Goal: Book appointment/travel/reservation

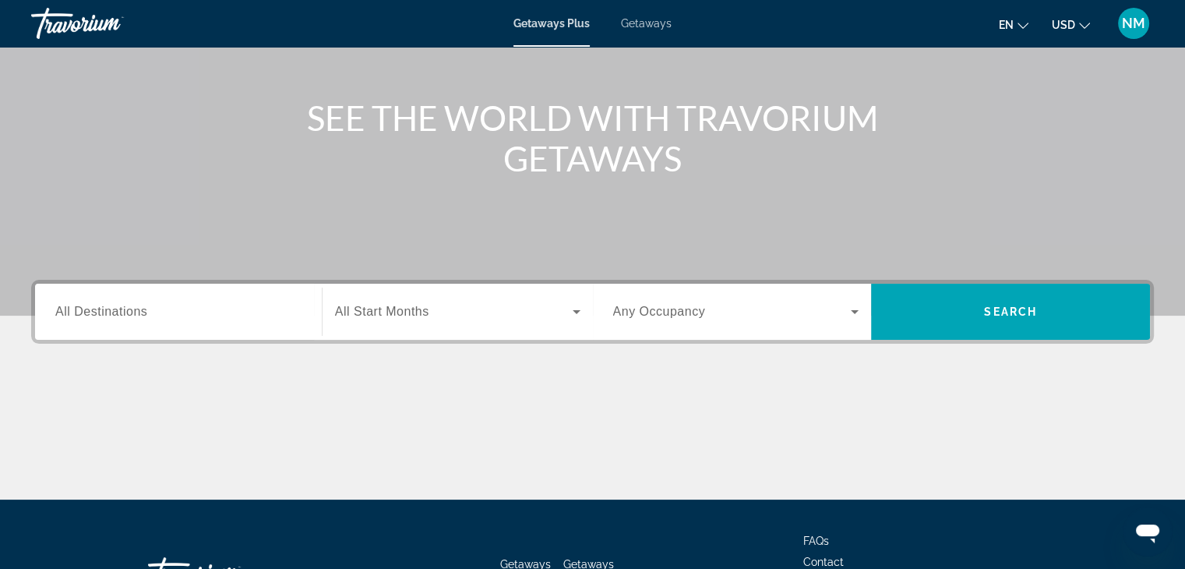
scroll to position [157, 0]
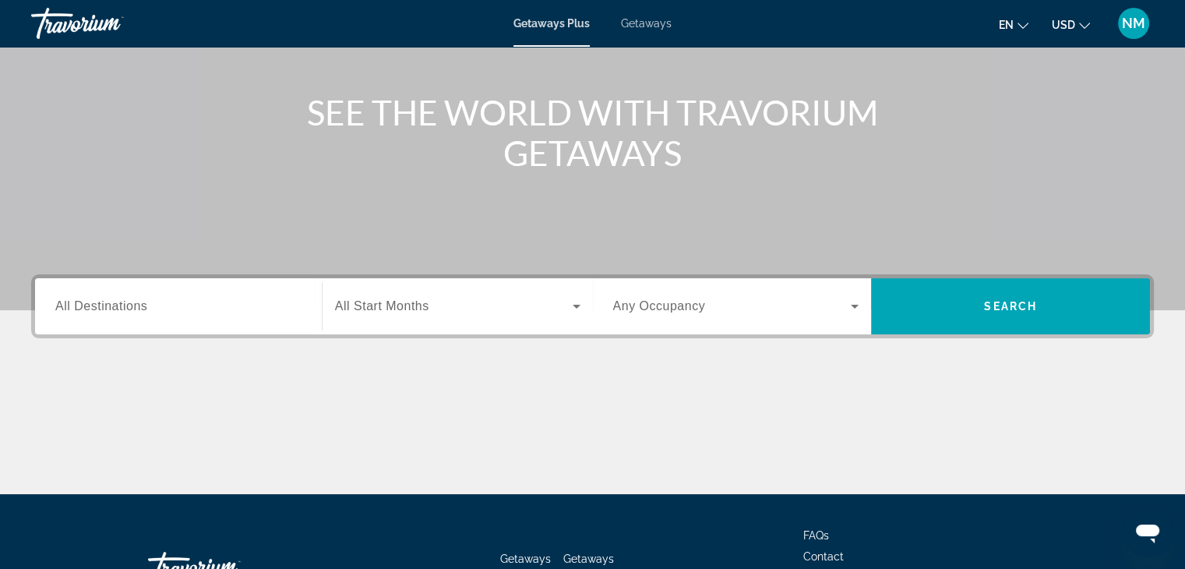
click at [134, 294] on div "Search widget" at bounding box center [178, 306] width 246 height 44
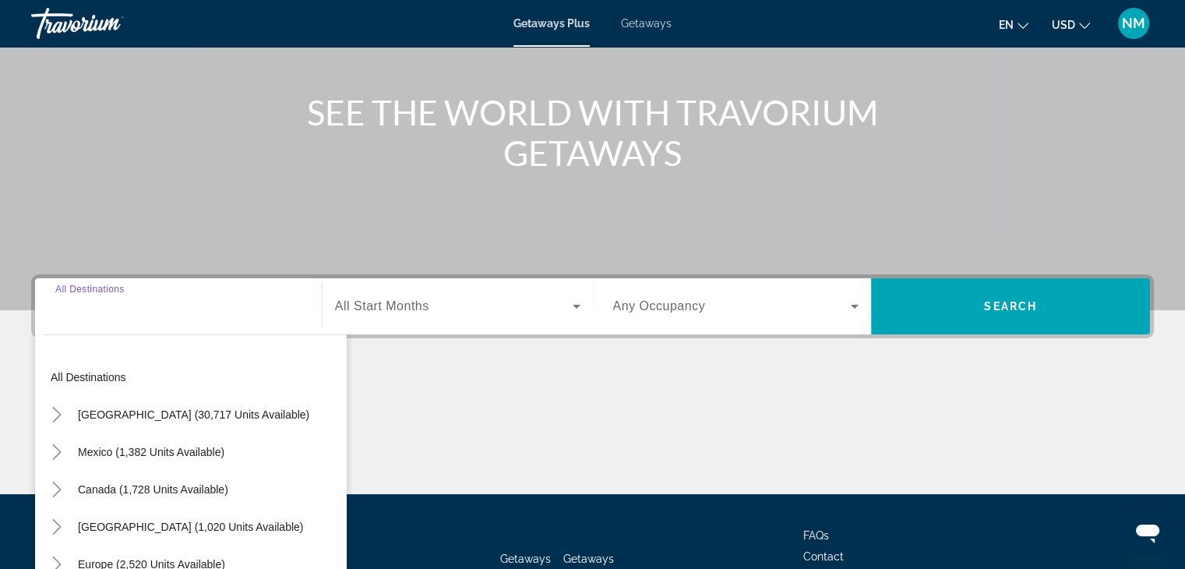
scroll to position [273, 0]
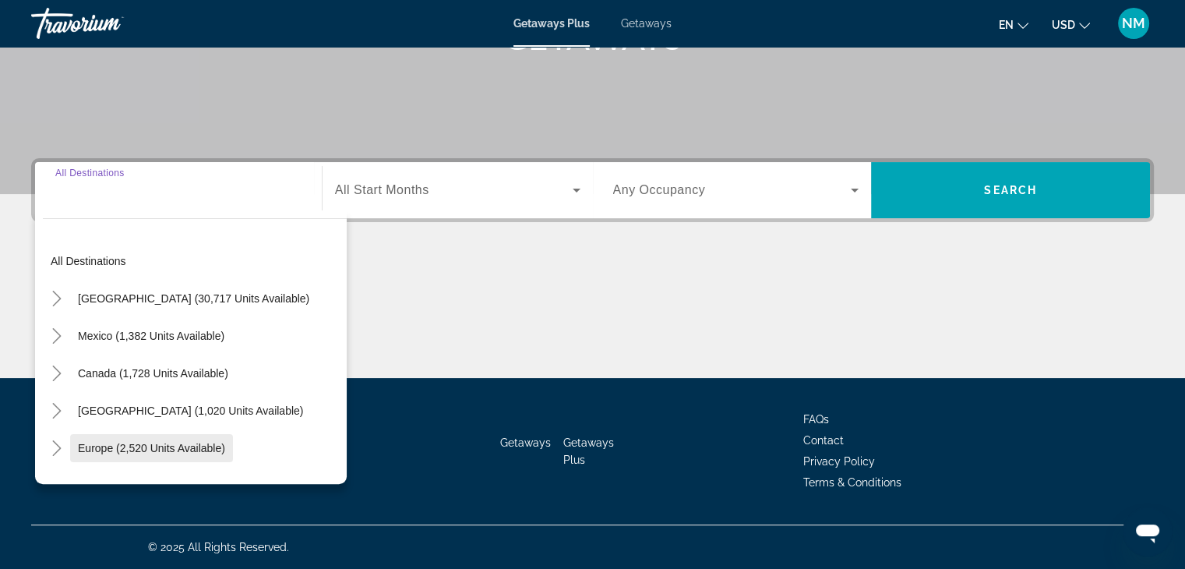
click at [137, 450] on span "Europe (2,520 units available)" at bounding box center [151, 448] width 147 height 12
type input "**********"
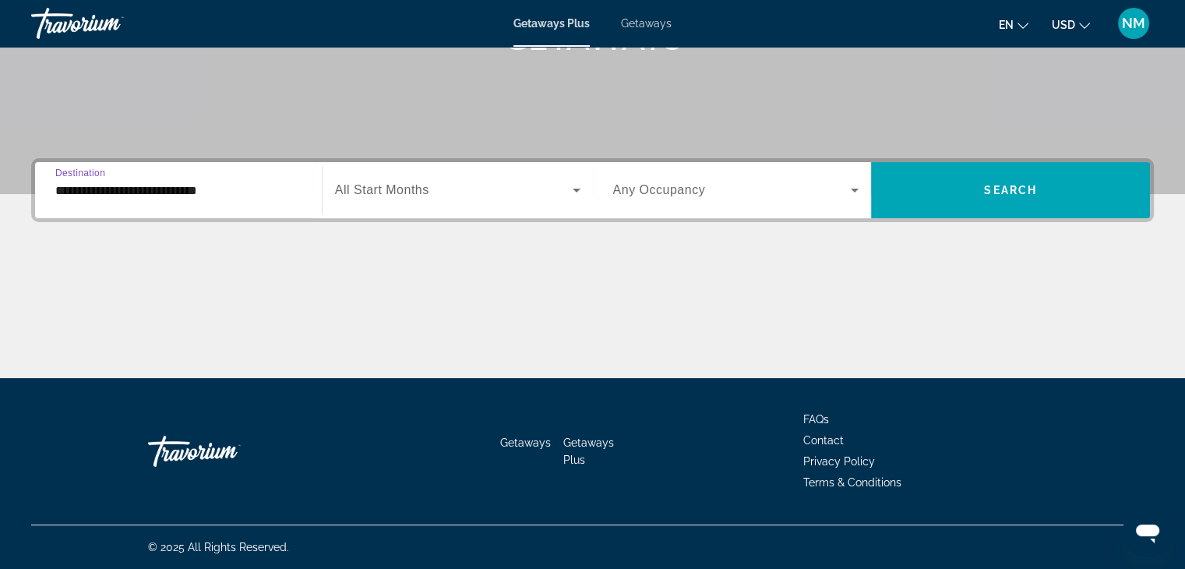
click at [415, 189] on span "All Start Months" at bounding box center [382, 189] width 94 height 13
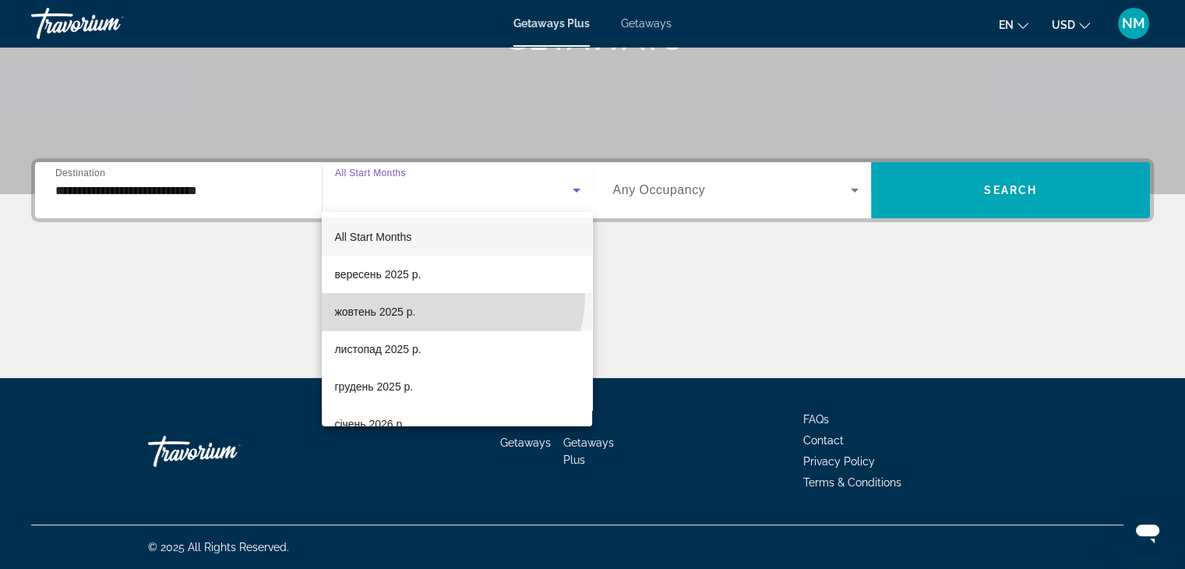
click at [439, 294] on mat-option "жовтень 2025 р." at bounding box center [457, 311] width 270 height 37
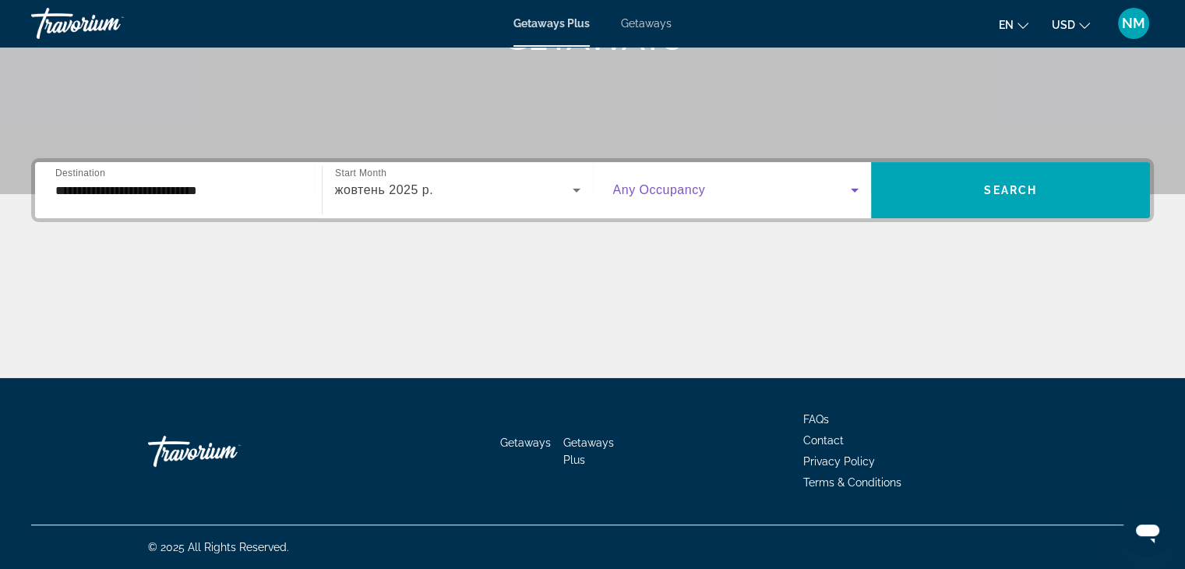
click at [853, 189] on icon "Search widget" at bounding box center [855, 191] width 8 height 4
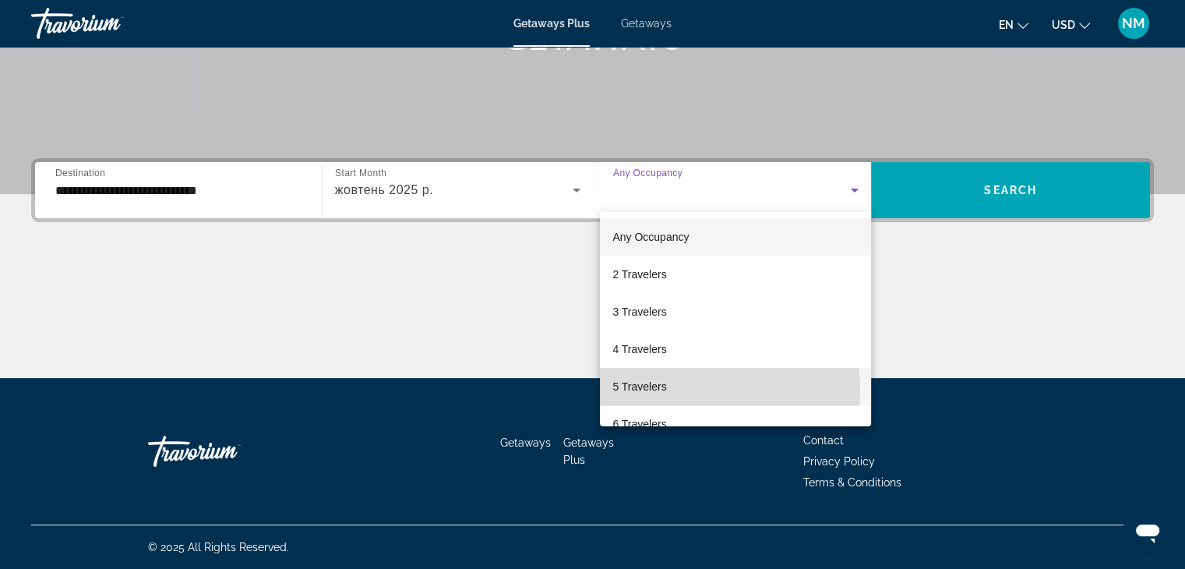
click at [686, 387] on mat-option "5 Travelers" at bounding box center [735, 386] width 271 height 37
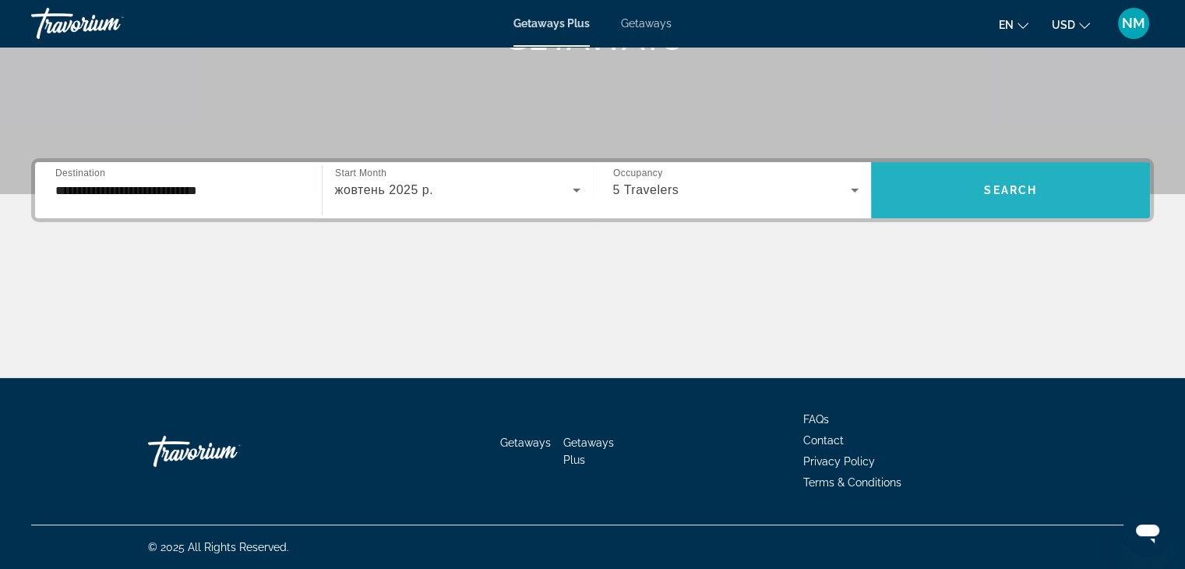
click at [954, 189] on span "Search widget" at bounding box center [1010, 189] width 279 height 37
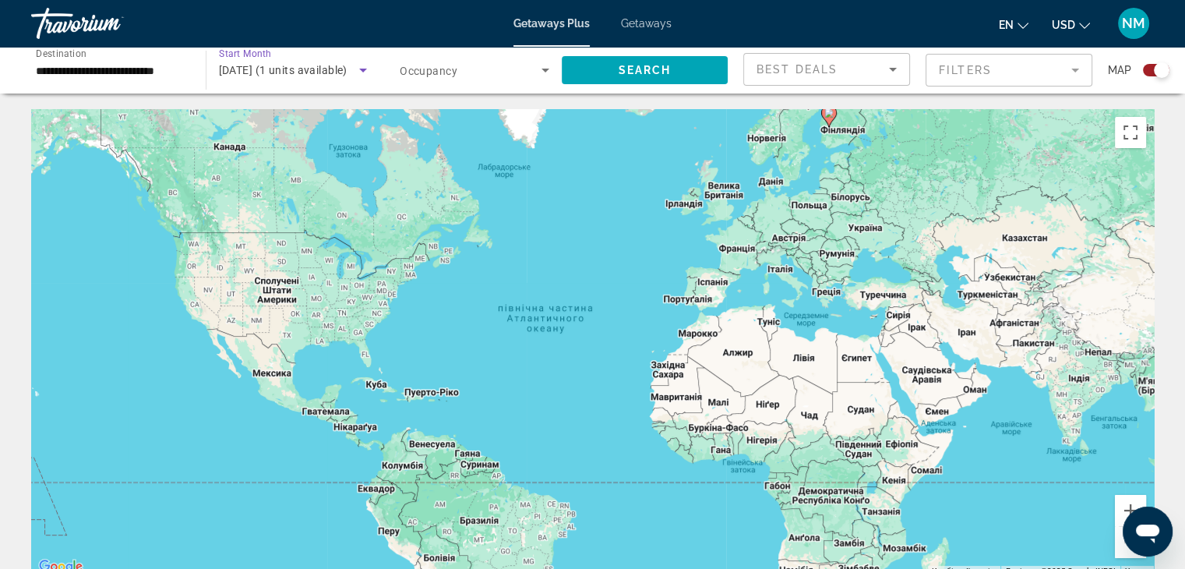
click at [345, 69] on span "[DATE] (1 units available)" at bounding box center [283, 70] width 129 height 12
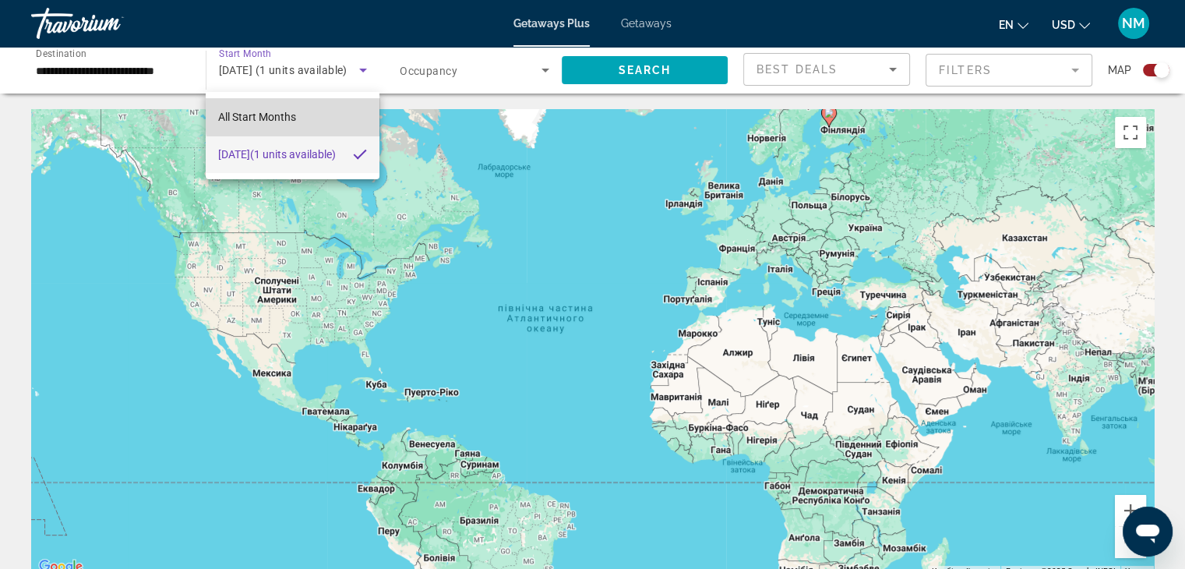
click at [303, 115] on mat-option "All Start Months" at bounding box center [293, 116] width 174 height 37
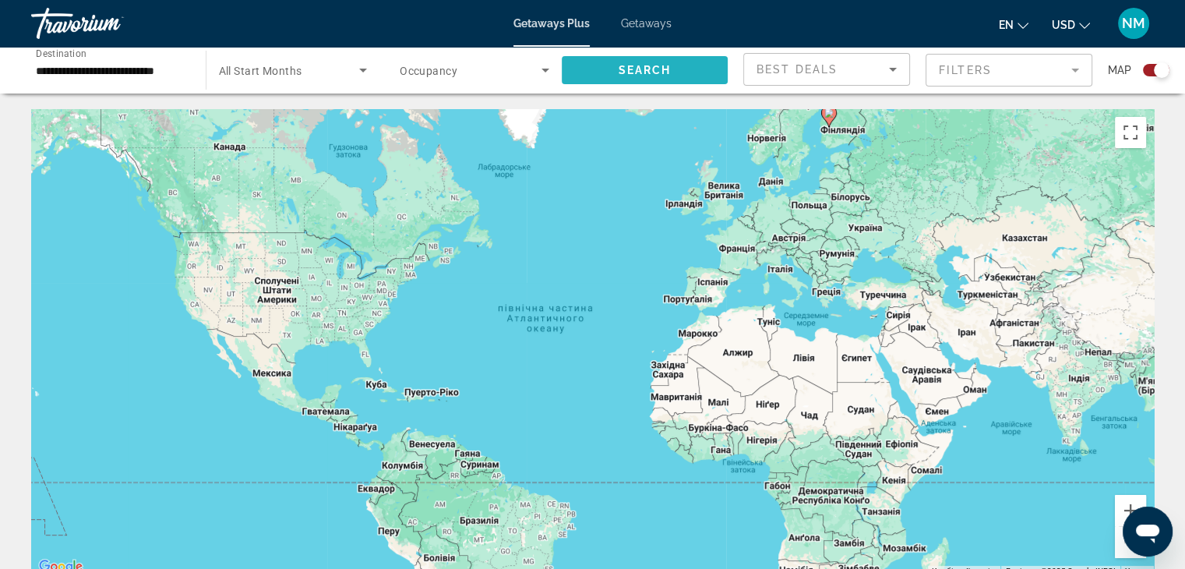
click at [711, 69] on span "Search widget" at bounding box center [645, 69] width 167 height 37
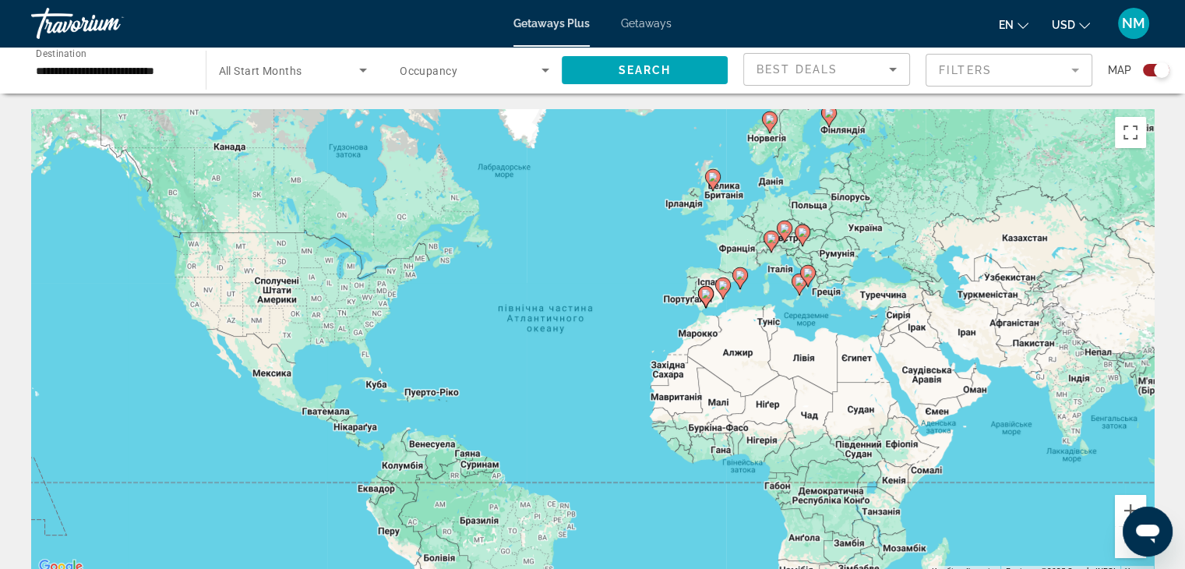
click at [634, 38] on div "Getaways Plus Getaways en English Español Français Italiano Português русский U…" at bounding box center [592, 23] width 1185 height 41
click at [649, 16] on div "Getaways Plus Getaways en English Español Français Italiano Português русский U…" at bounding box center [592, 23] width 1185 height 41
click at [650, 21] on span "Getaways" at bounding box center [646, 23] width 51 height 12
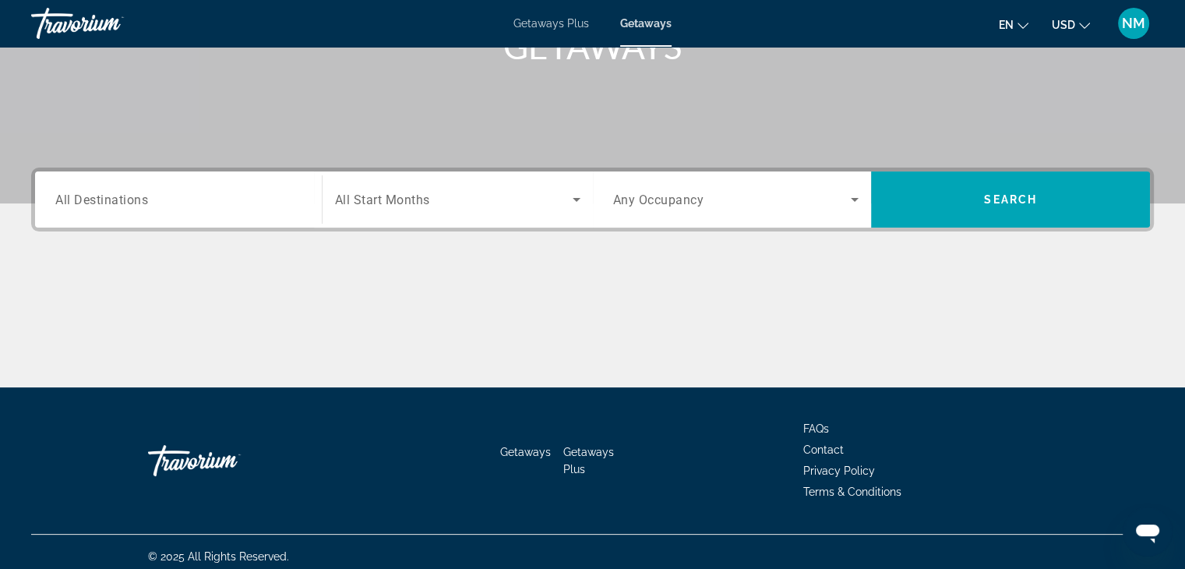
scroll to position [273, 0]
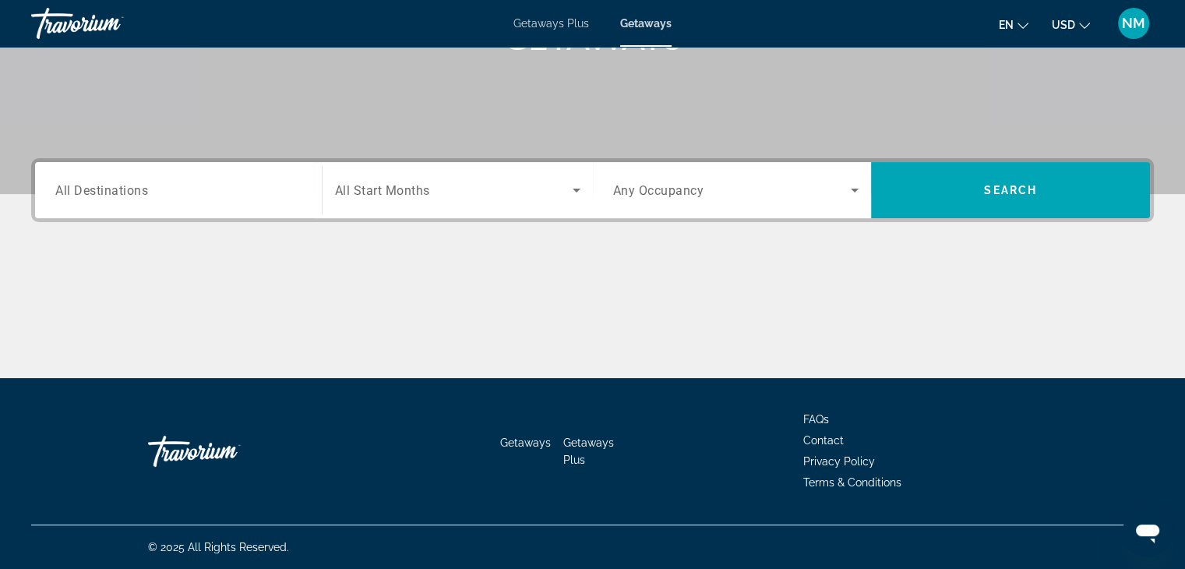
click at [144, 191] on span "All Destinations" at bounding box center [101, 189] width 93 height 15
click at [144, 191] on input "Destination All Destinations" at bounding box center [178, 191] width 246 height 19
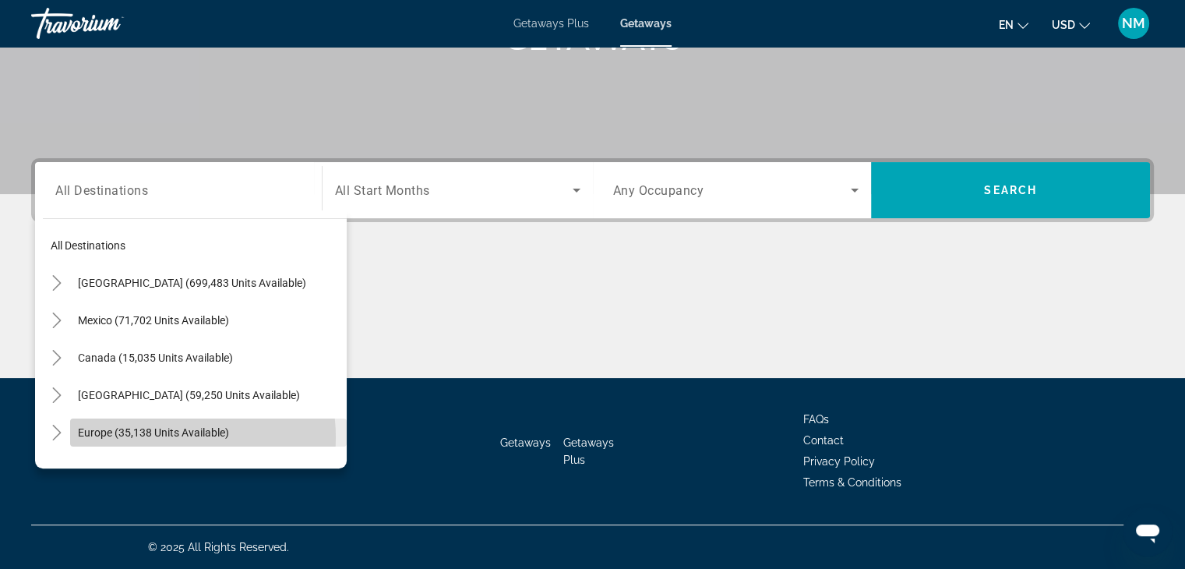
click at [164, 436] on span "Europe (35,138 units available)" at bounding box center [153, 432] width 151 height 12
type input "**********"
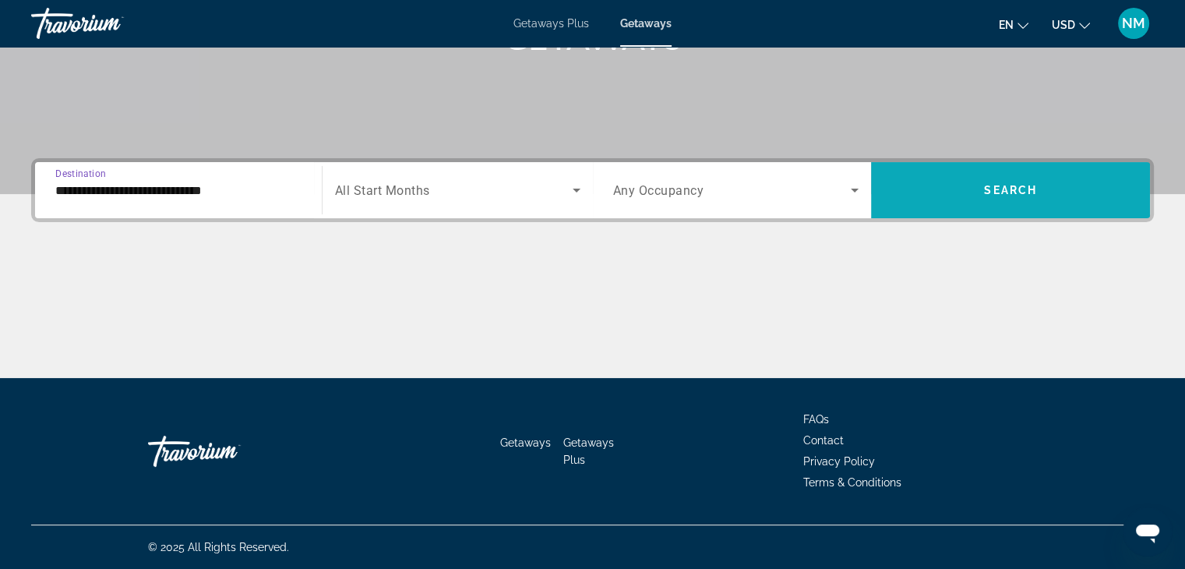
click at [954, 182] on span "Search widget" at bounding box center [1010, 189] width 279 height 37
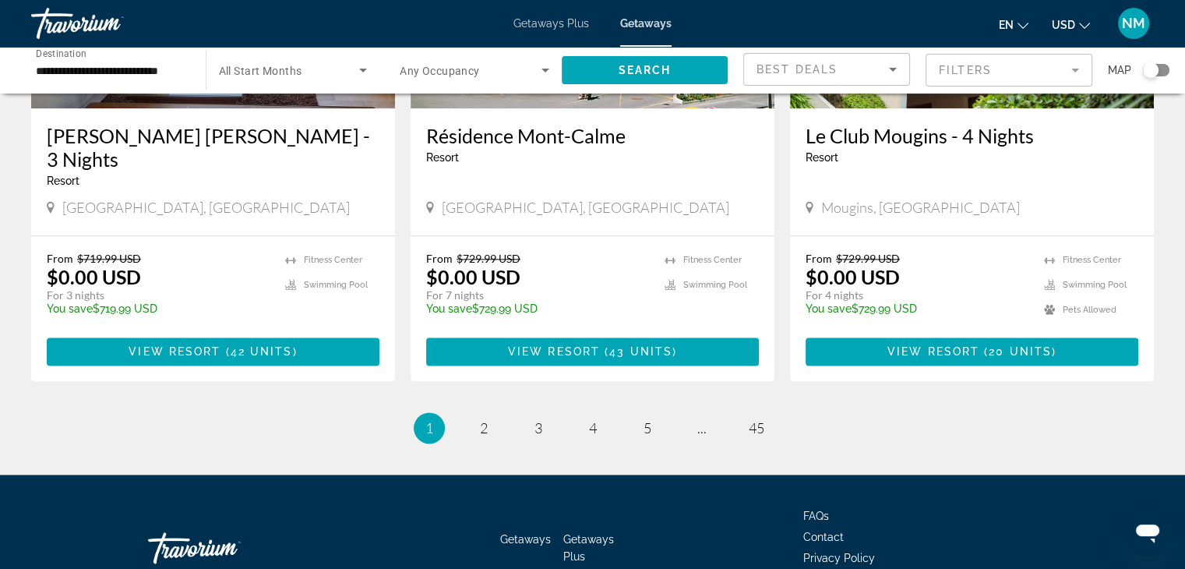
scroll to position [1926, 0]
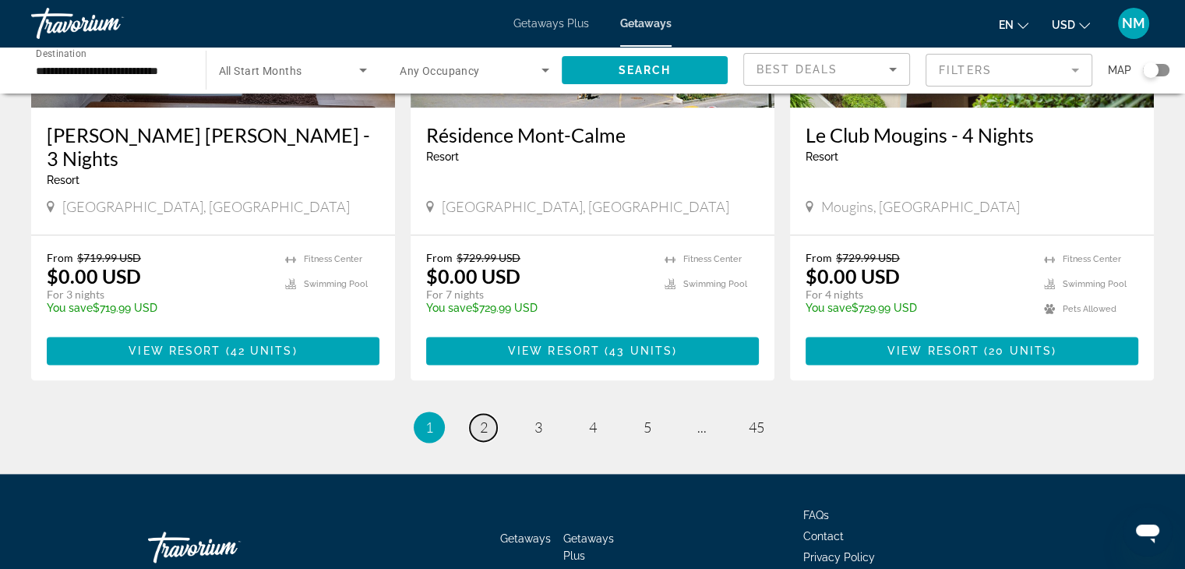
click at [483, 414] on link "page 2" at bounding box center [483, 427] width 27 height 27
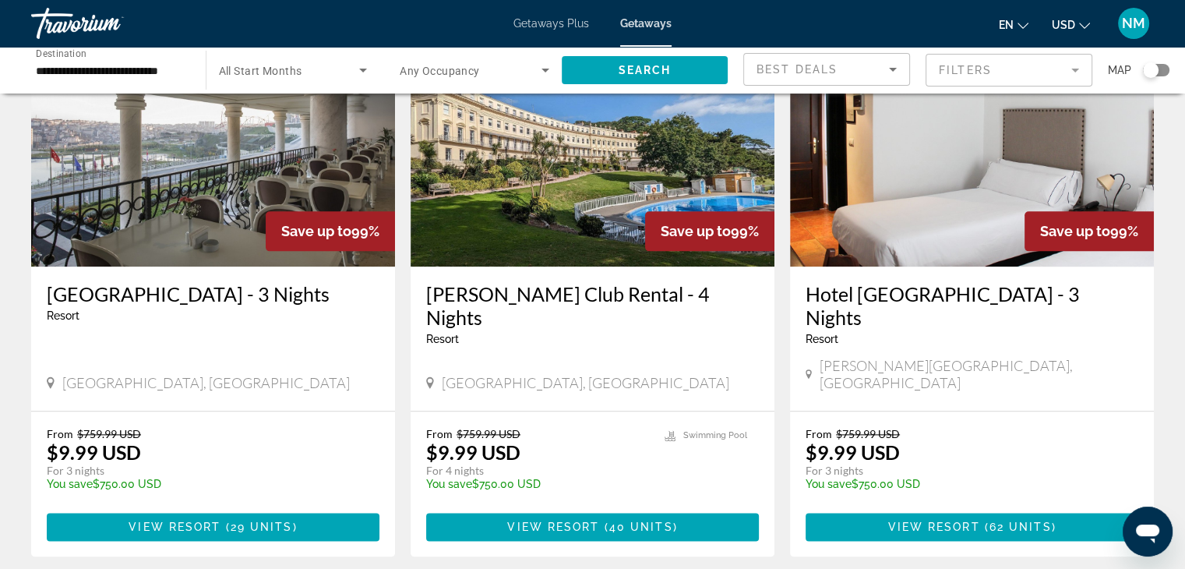
scroll to position [1797, 0]
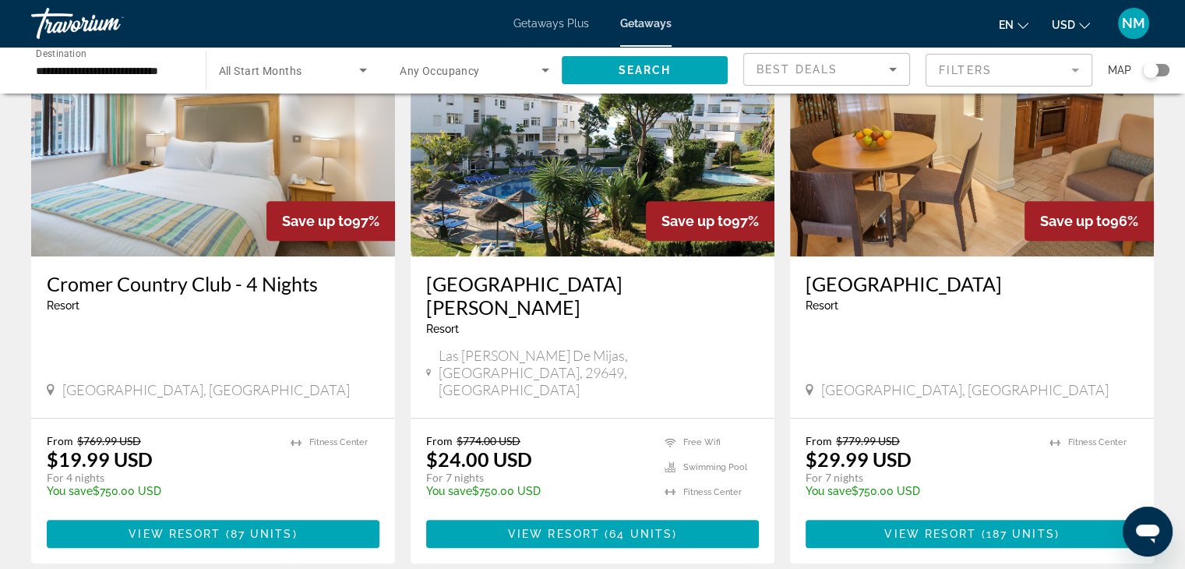
scroll to position [695, 0]
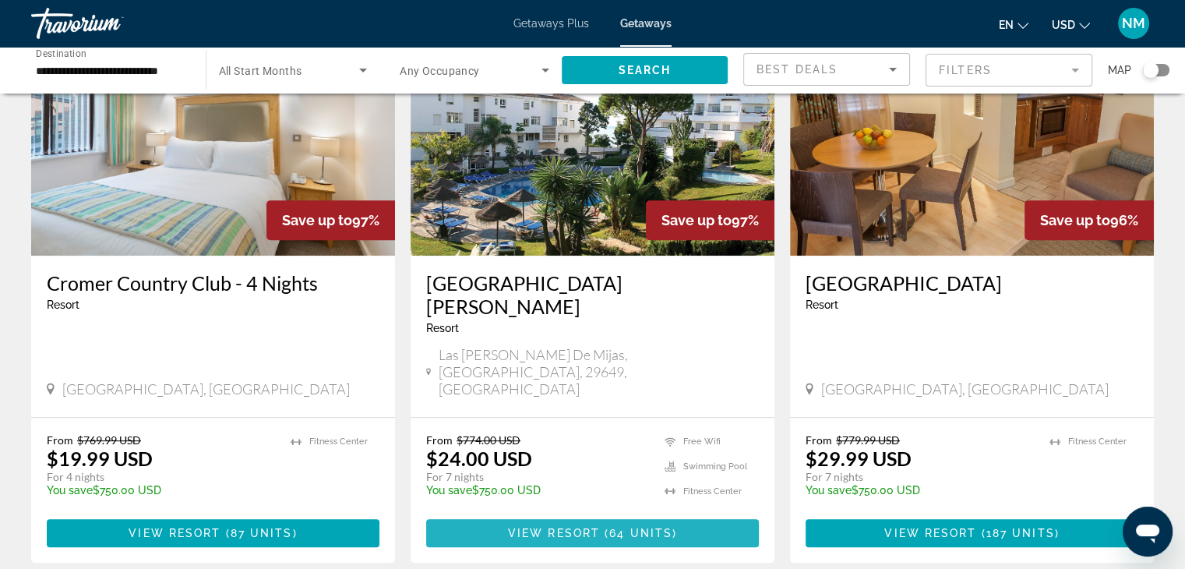
click at [598, 527] on span "View Resort" at bounding box center [554, 533] width 92 height 12
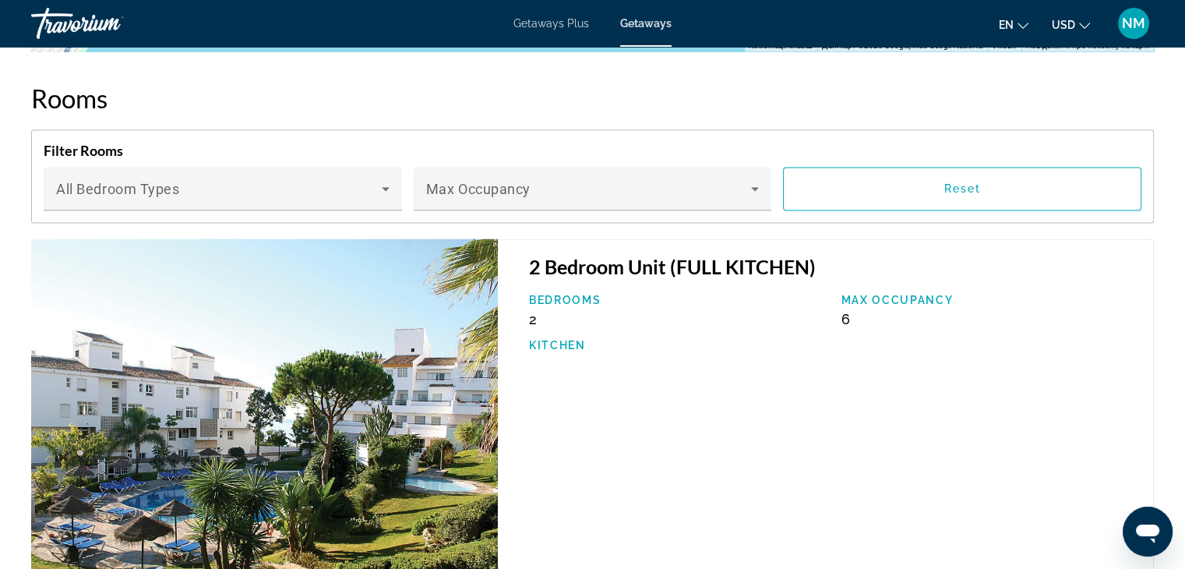
scroll to position [2613, 0]
click at [979, 316] on div "Bedrooms 2 Max Occupancy 6 Kitchen" at bounding box center [833, 329] width 624 height 73
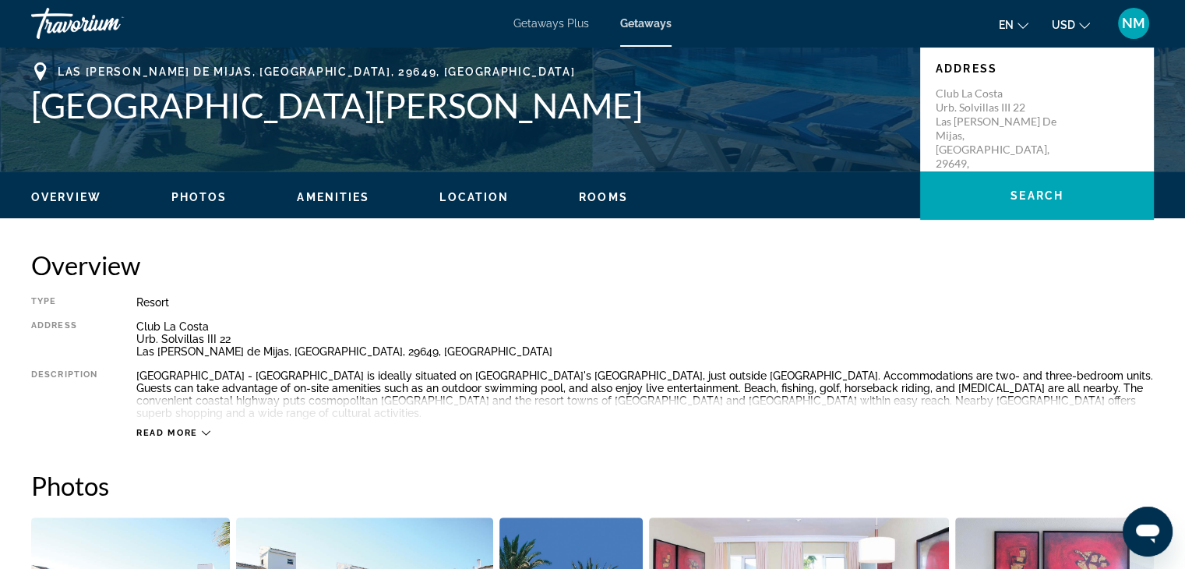
scroll to position [0, 0]
